Goal: Check status

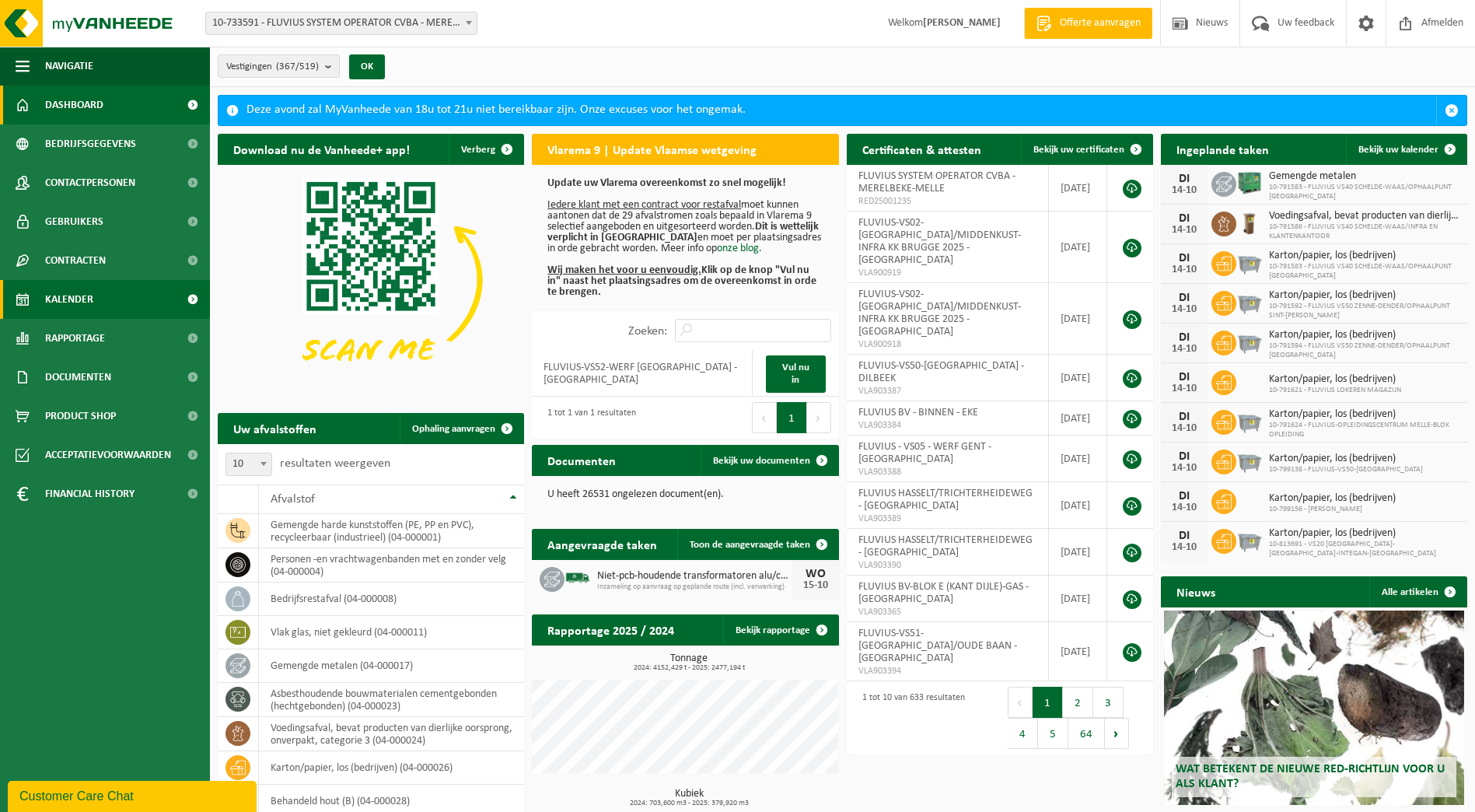
click at [60, 310] on span "Kalender" at bounding box center [69, 299] width 49 height 39
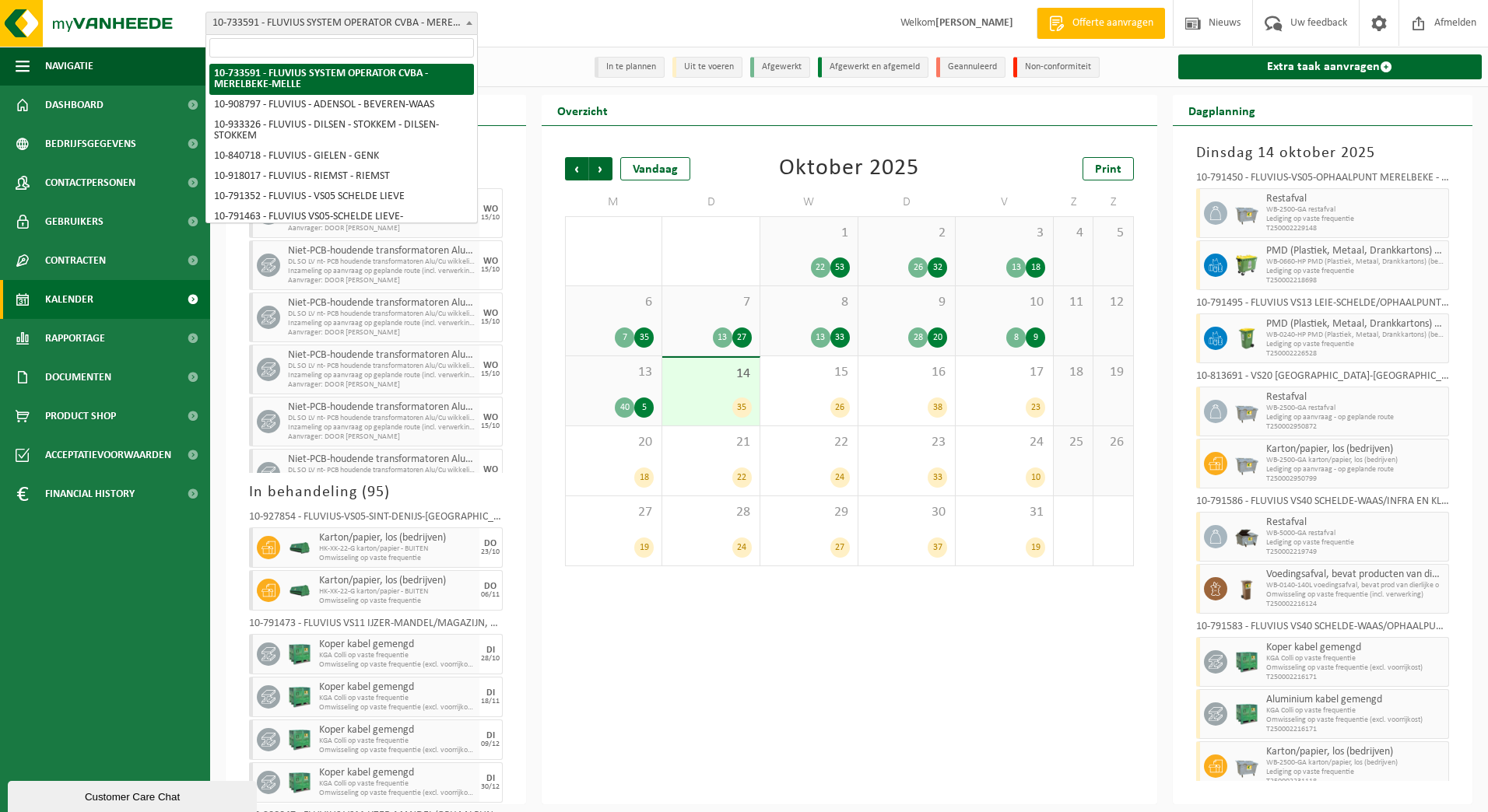
click at [412, 17] on span "10-733591 - FLUVIUS SYSTEM OPERATOR CVBA - MERELBEKE-MELLE" at bounding box center [341, 23] width 271 height 22
click at [393, 41] on input "search" at bounding box center [342, 48] width 265 height 19
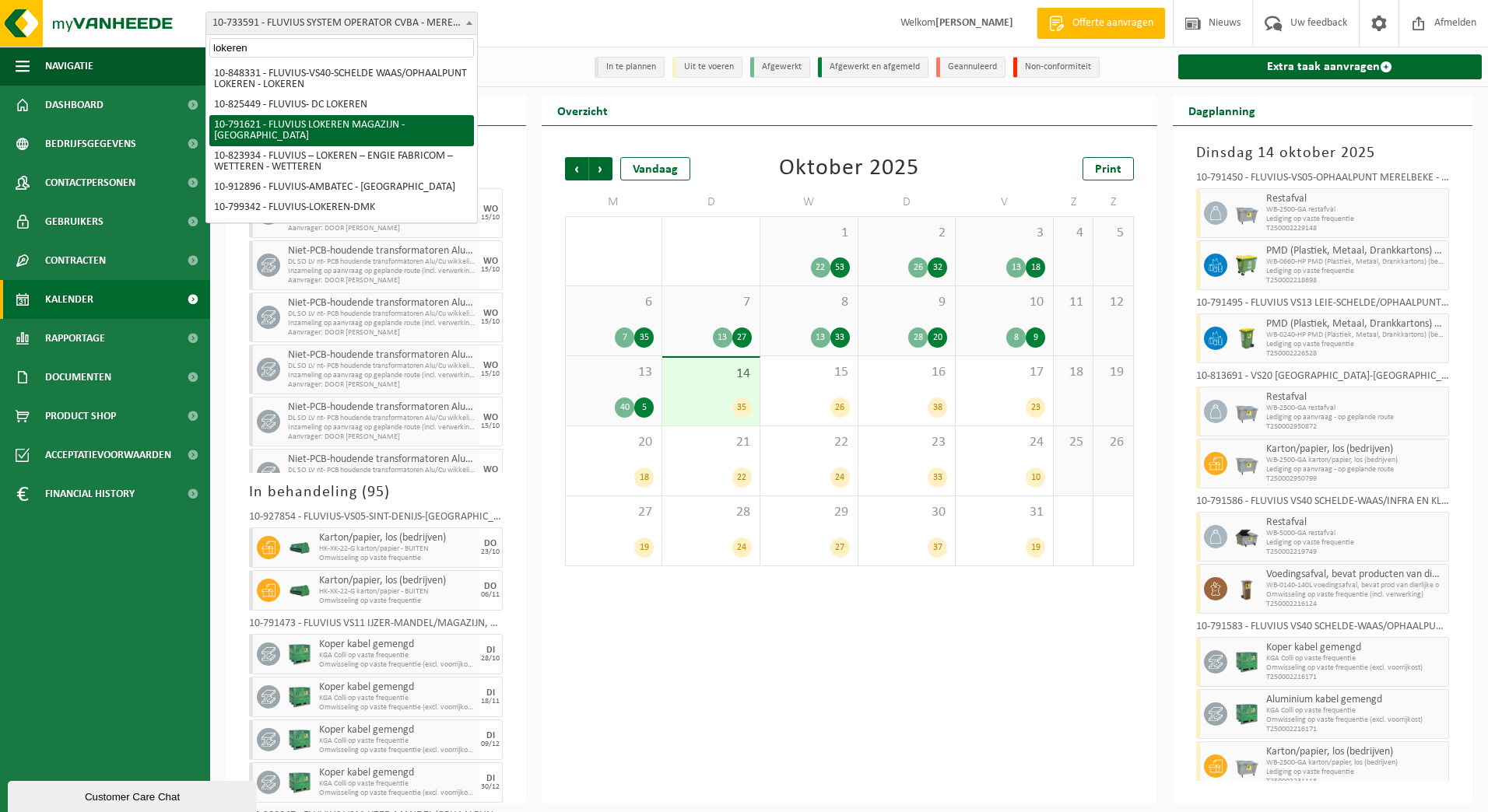
type input "lokeren"
select select "30279"
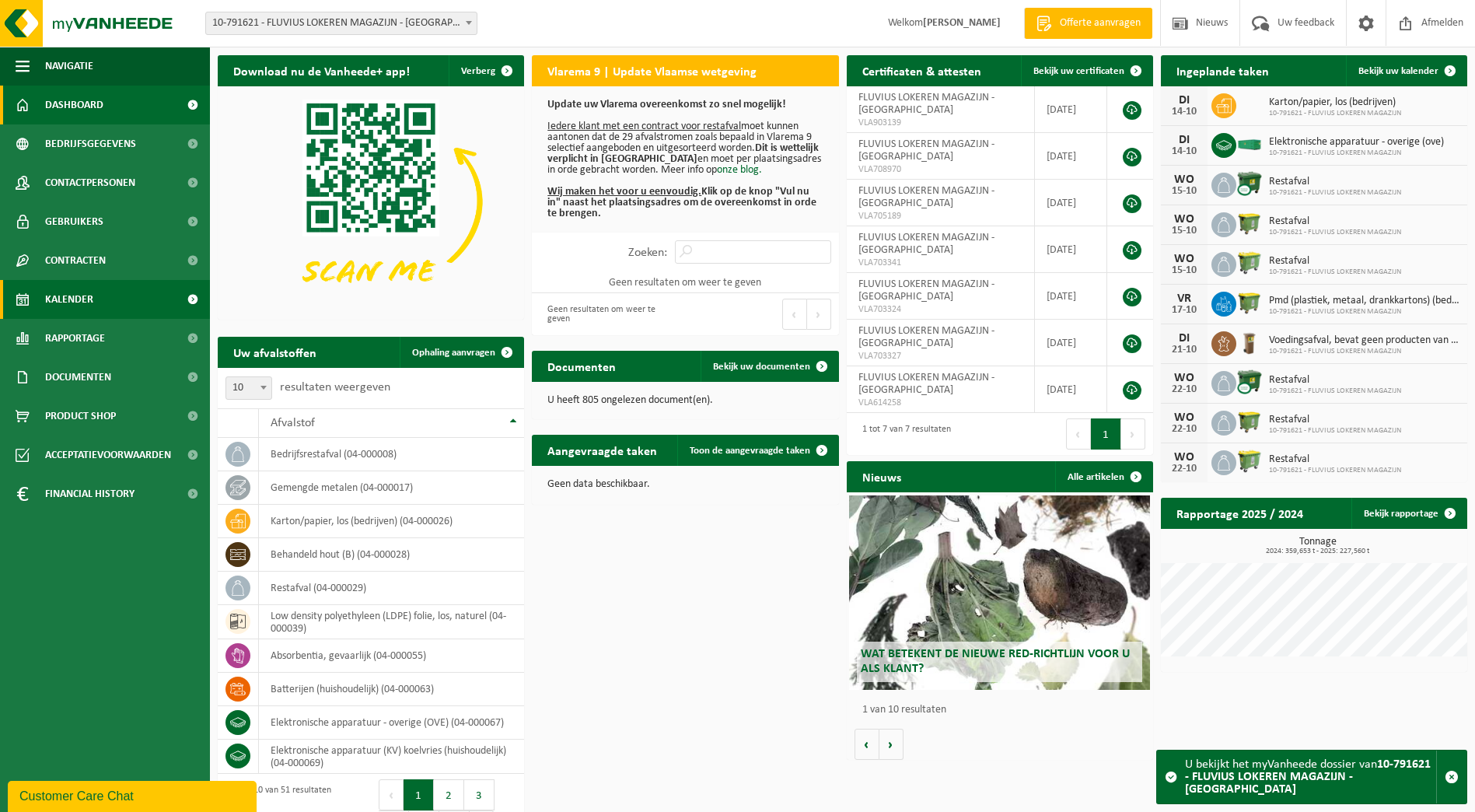
click at [77, 304] on span "Kalender" at bounding box center [69, 299] width 49 height 39
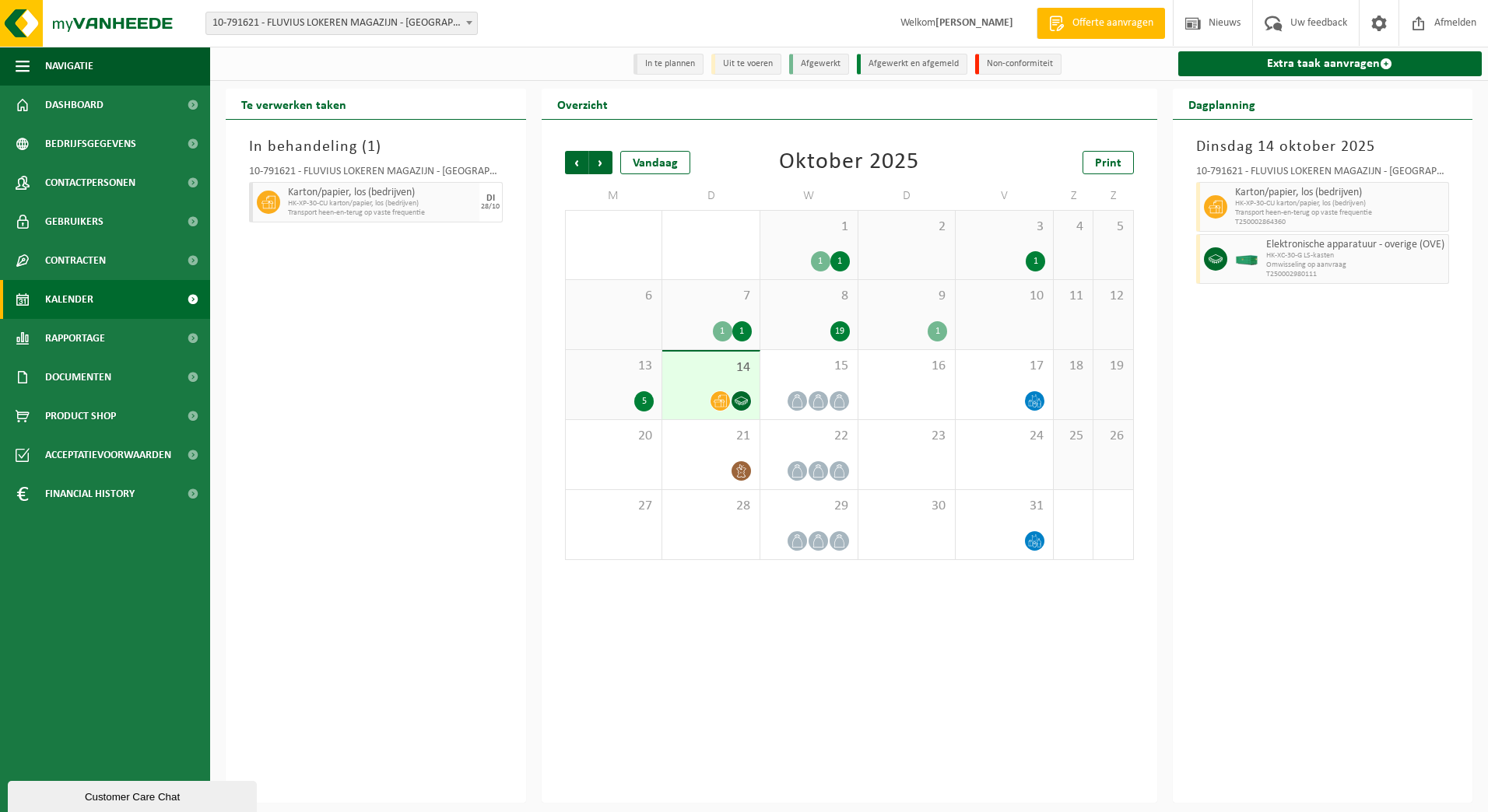
click at [916, 312] on div "9 1" at bounding box center [907, 314] width 97 height 69
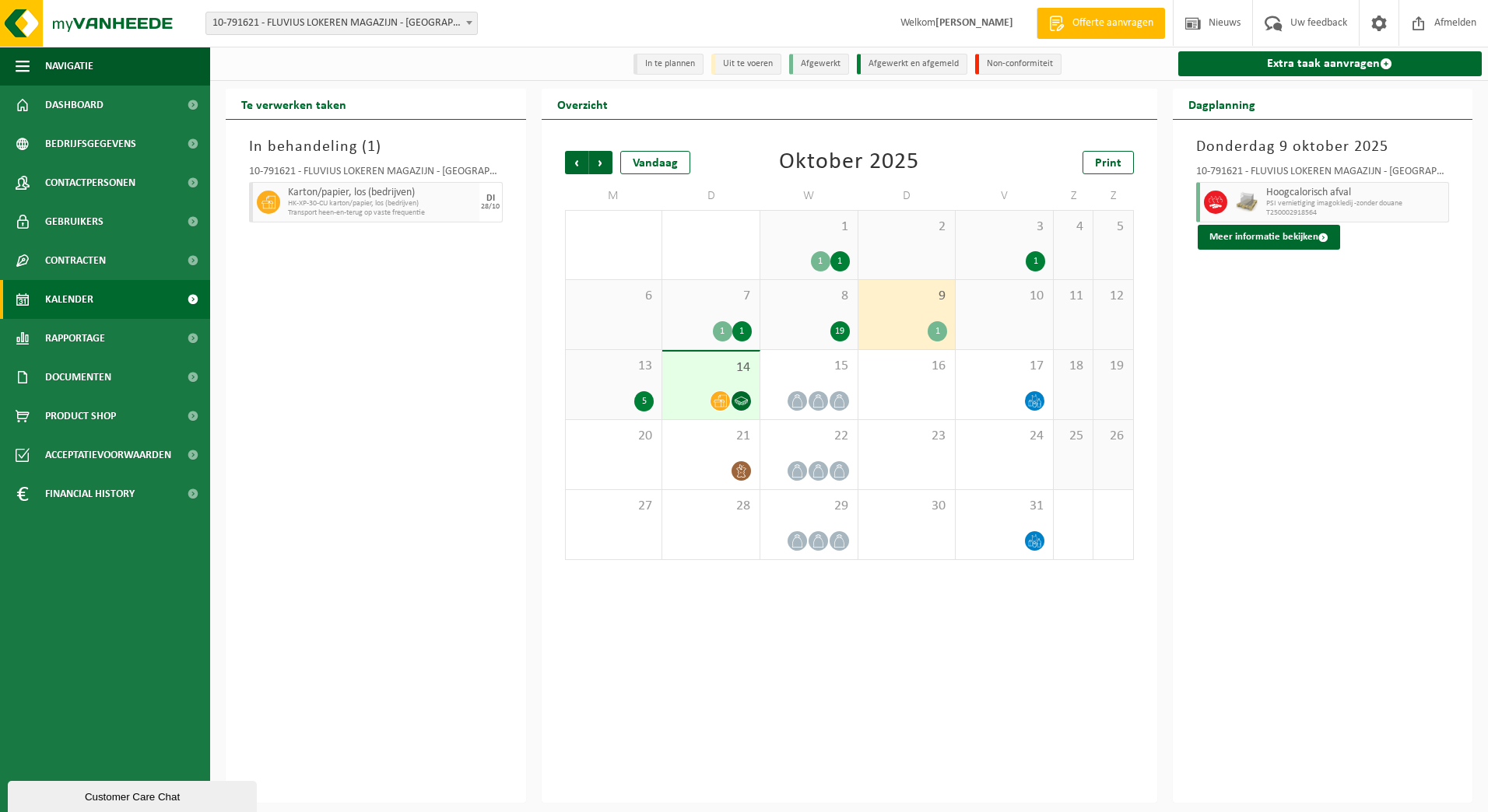
click at [465, 26] on span at bounding box center [469, 22] width 16 height 20
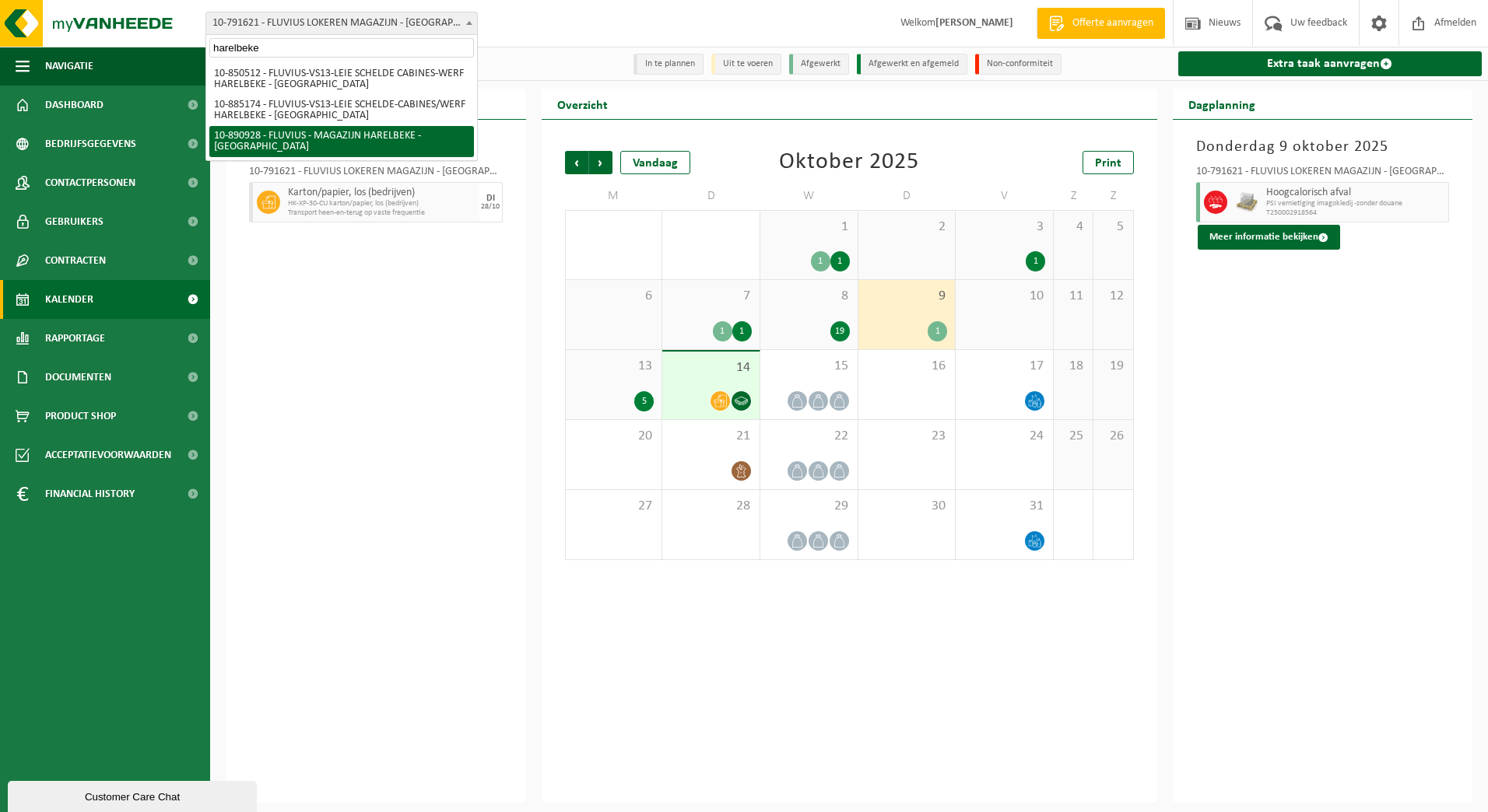
type input "harelbeke"
select select "114608"
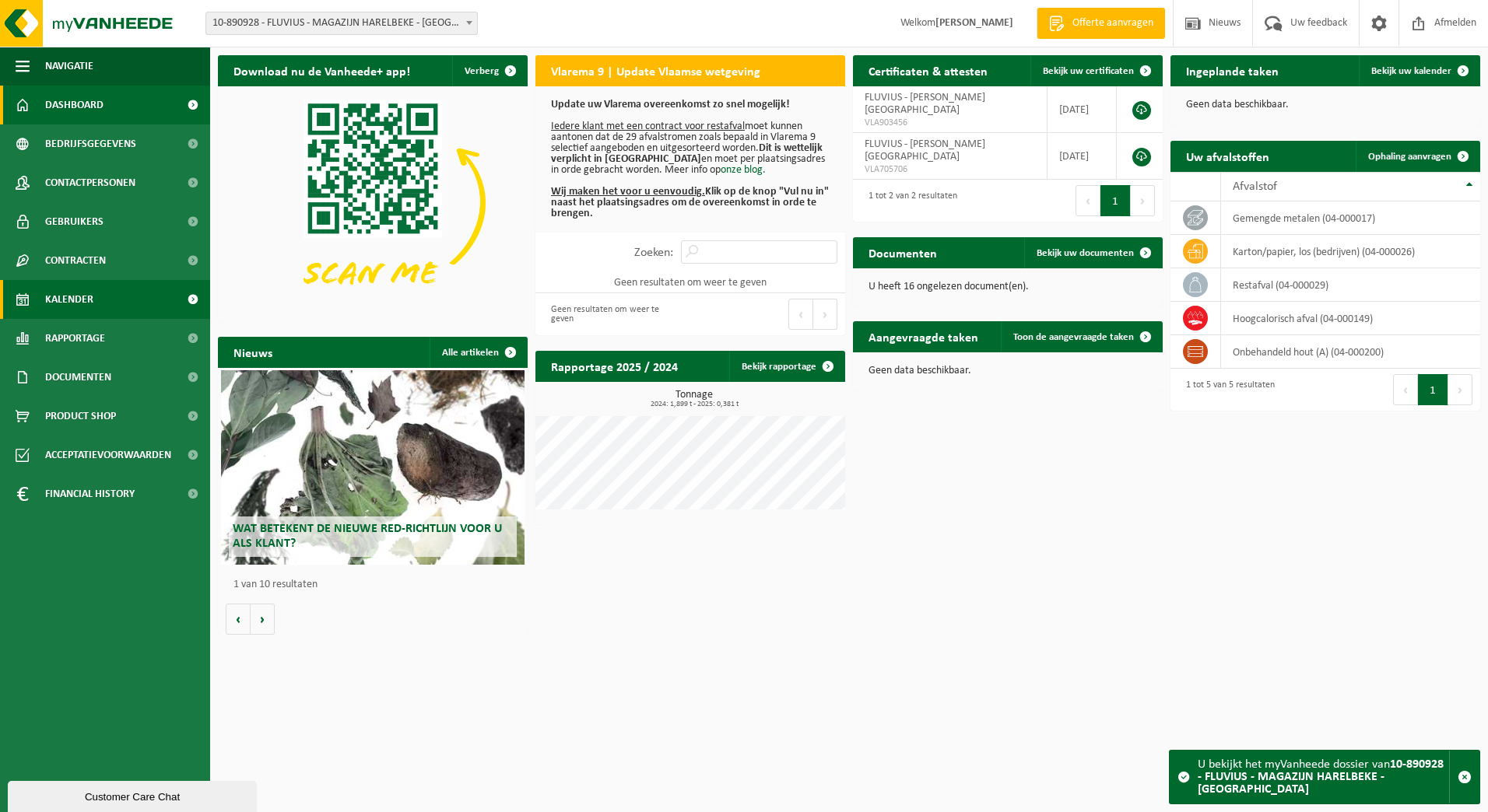
click at [77, 297] on span "Kalender" at bounding box center [69, 299] width 49 height 39
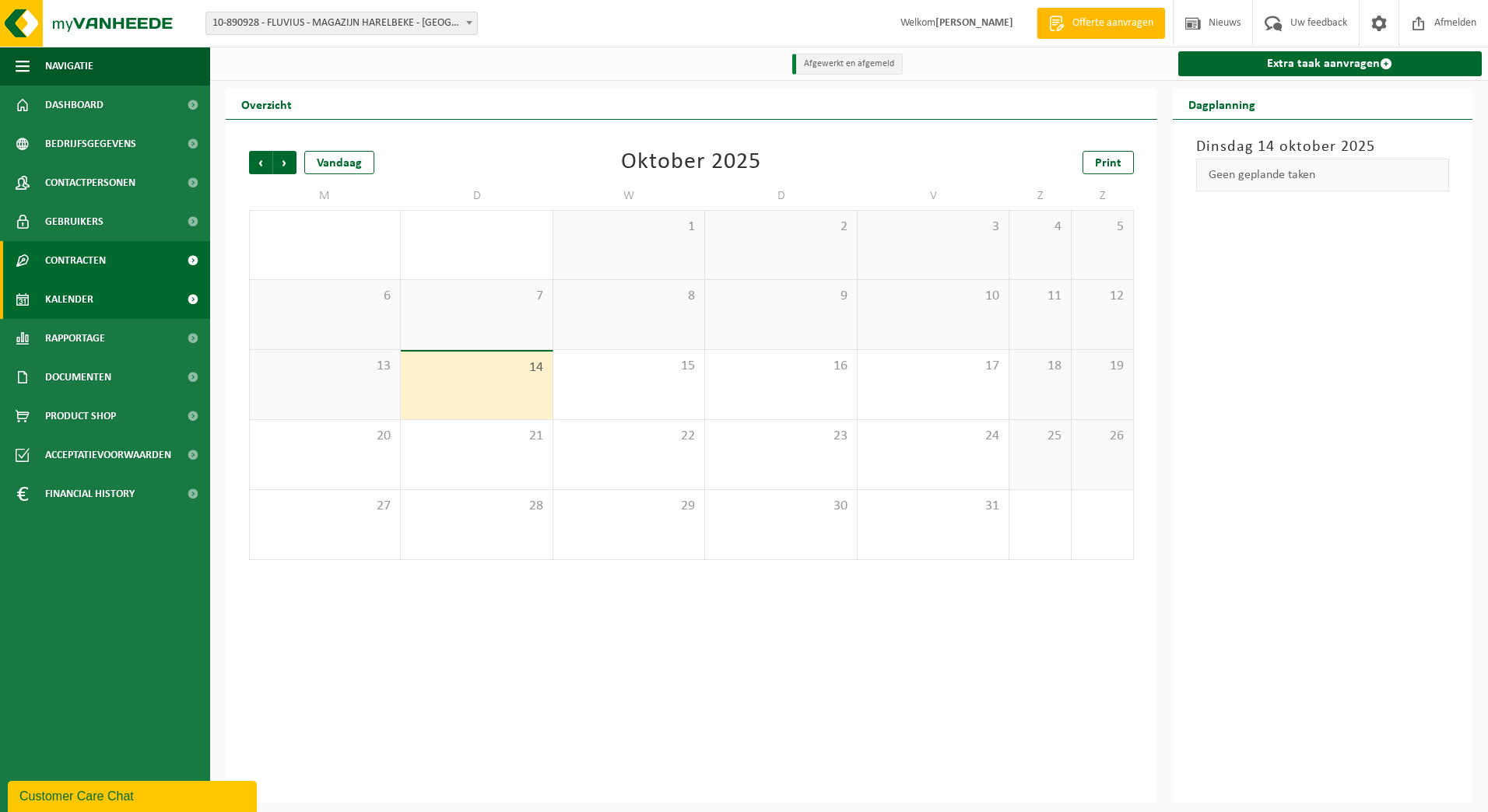
click at [100, 267] on span "Contracten" at bounding box center [75, 260] width 61 height 39
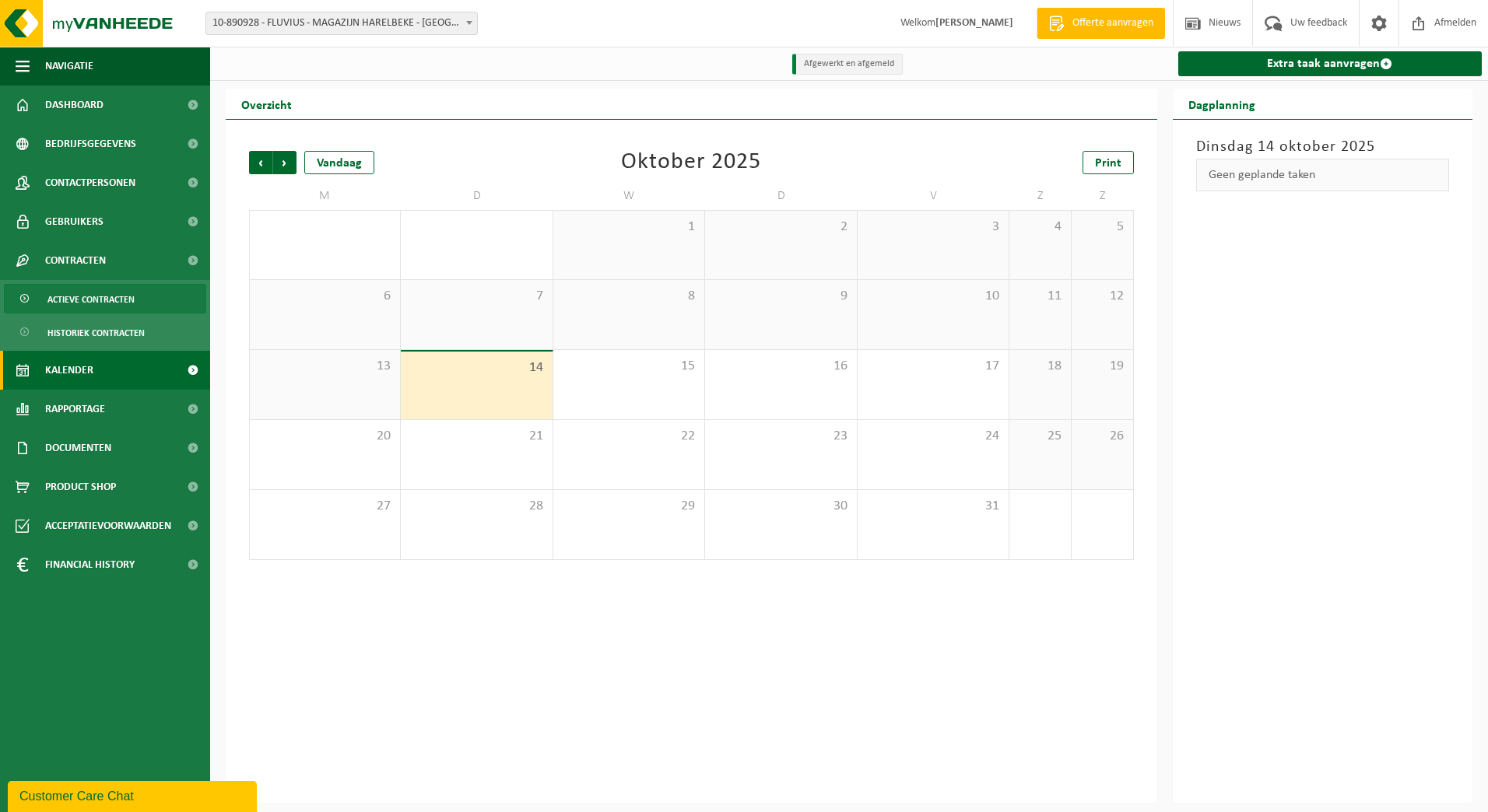
click at [94, 298] on span "Actieve contracten" at bounding box center [91, 298] width 87 height 29
